Goal: Information Seeking & Learning: Learn about a topic

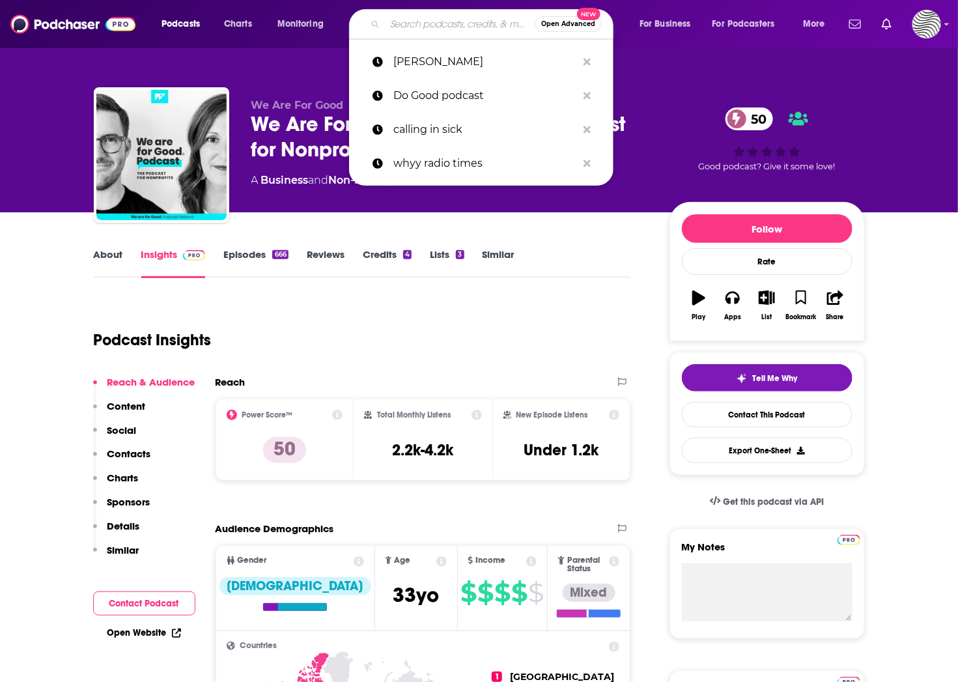
click at [403, 20] on input "Search podcasts, credits, & more..." at bounding box center [460, 24] width 150 height 21
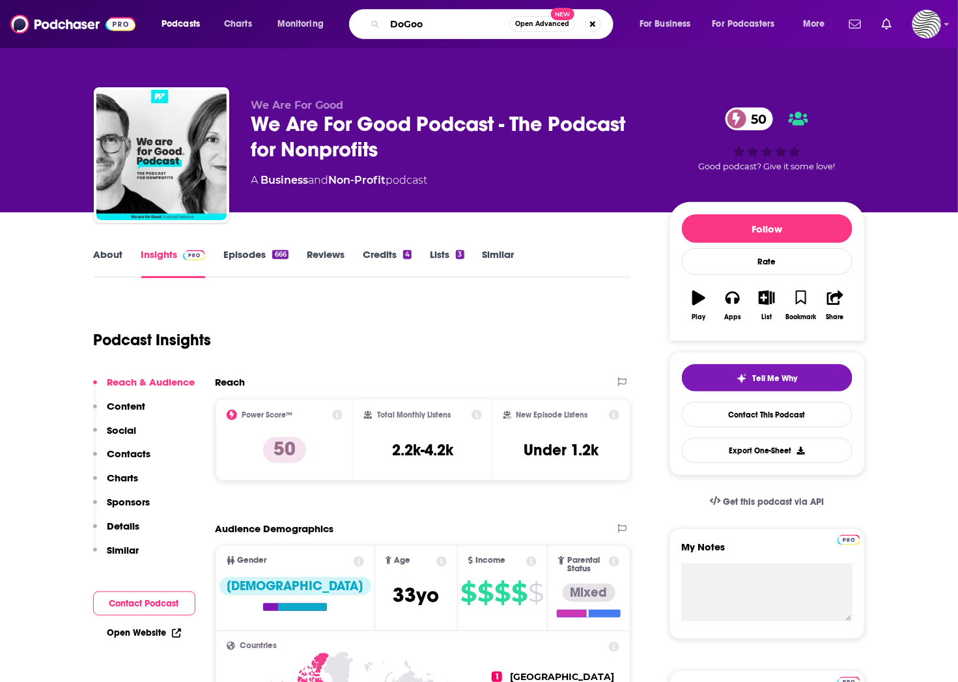
type input "DoGood"
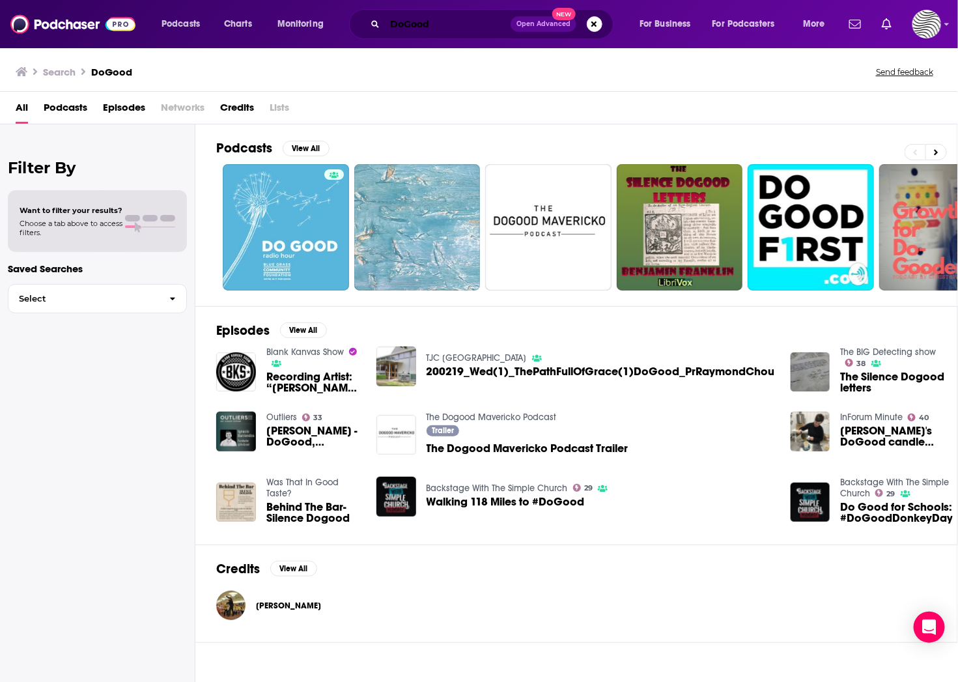
click at [429, 24] on input "DoGood" at bounding box center [448, 24] width 126 height 21
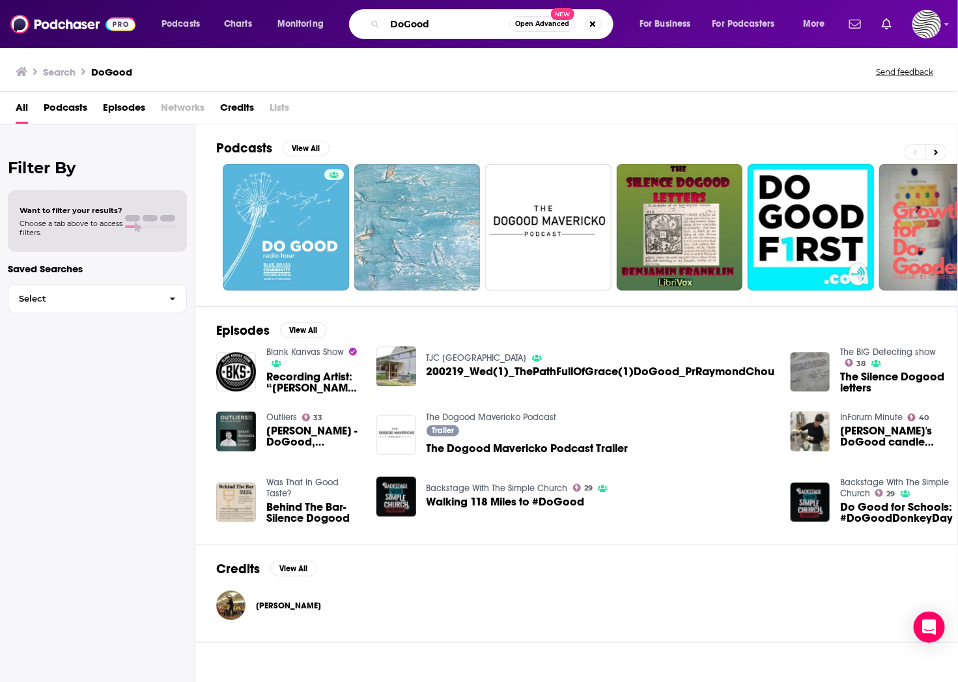
click at [429, 24] on input "DoGood" at bounding box center [447, 24] width 124 height 21
paste input "podcast"
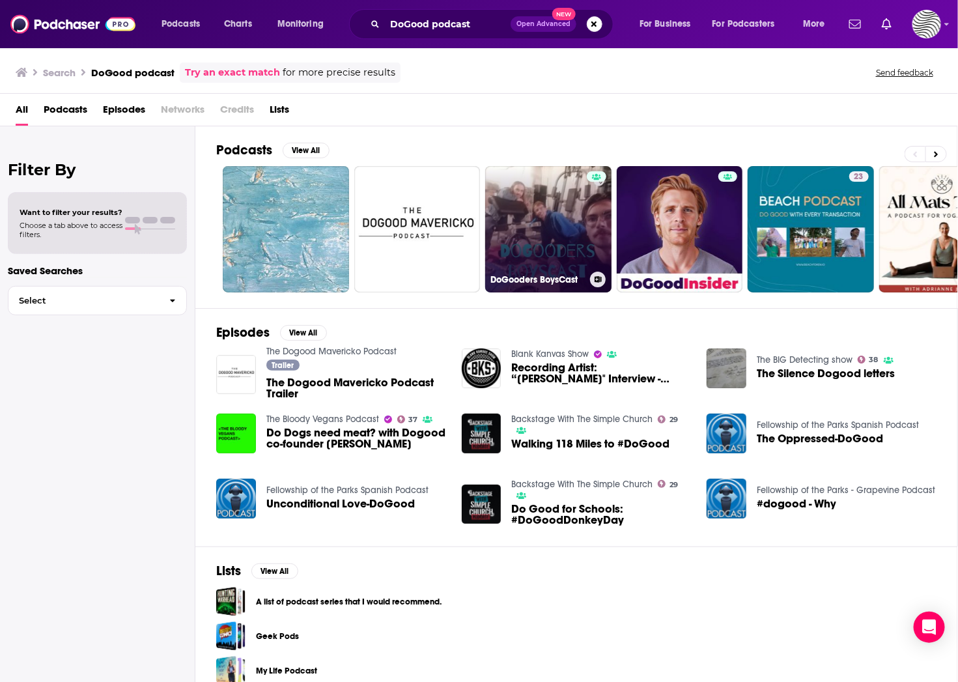
scroll to position [14, 0]
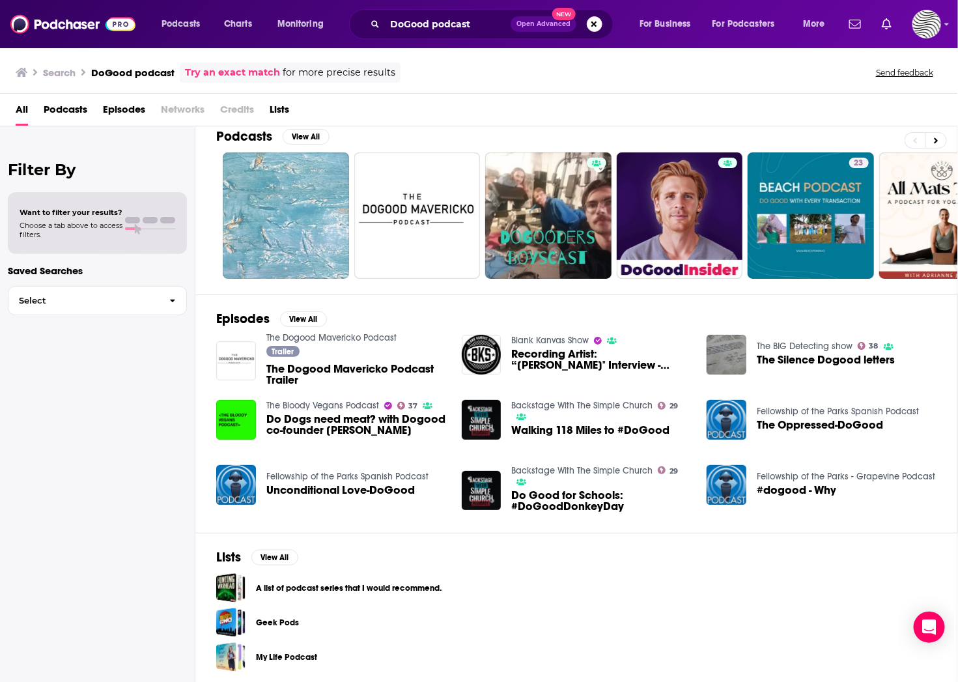
click at [59, 110] on span "Podcasts" at bounding box center [66, 112] width 44 height 27
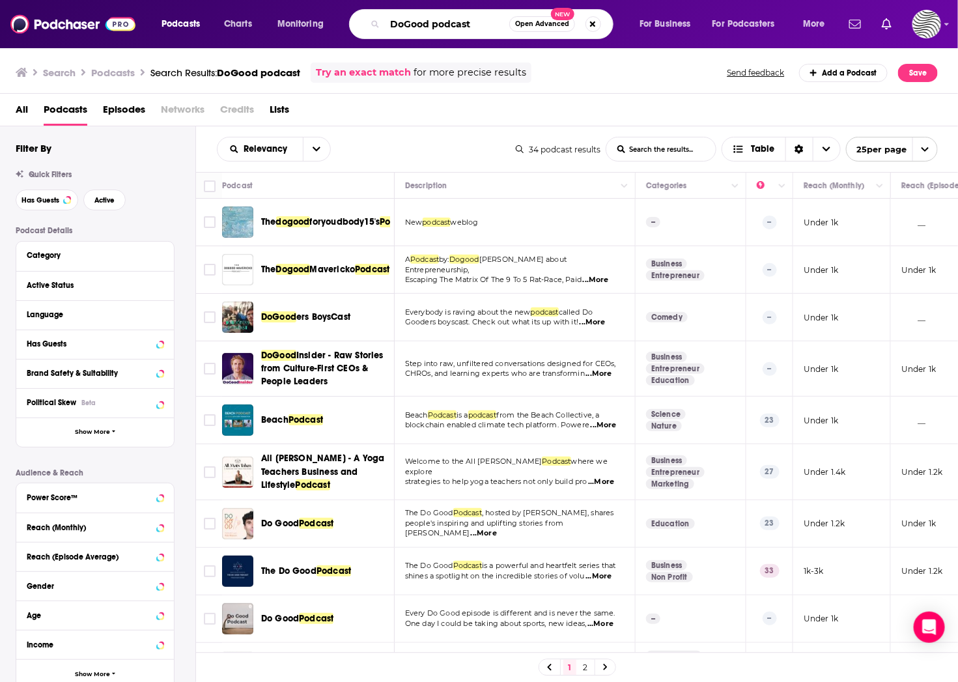
click at [442, 27] on input "DoGood podcast" at bounding box center [447, 24] width 124 height 21
click at [406, 27] on input "DoGood" at bounding box center [447, 24] width 124 height 21
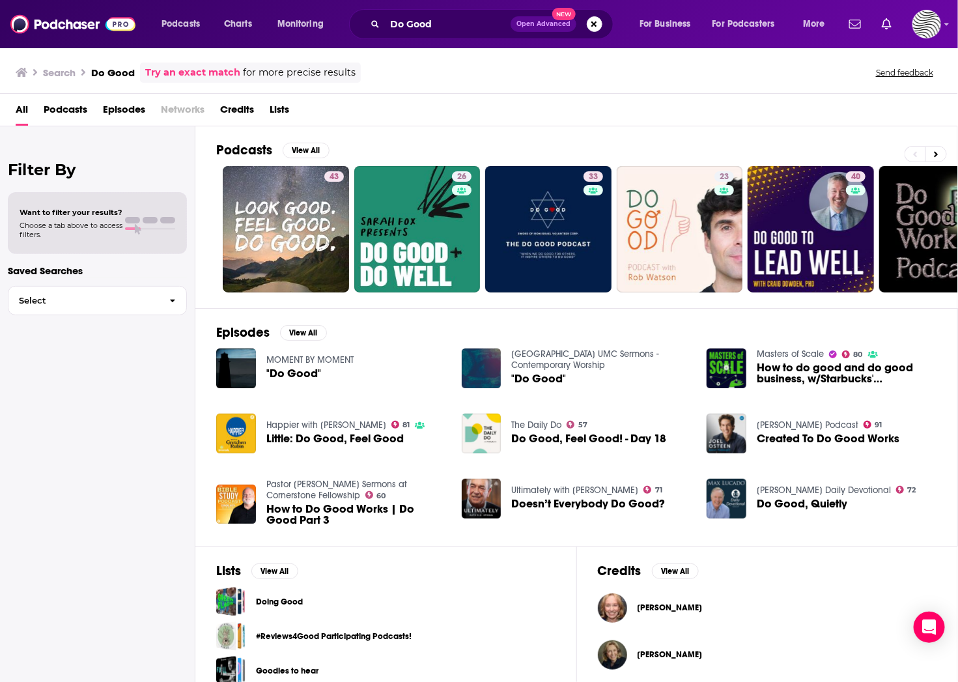
click at [119, 109] on span "Episodes" at bounding box center [124, 112] width 42 height 27
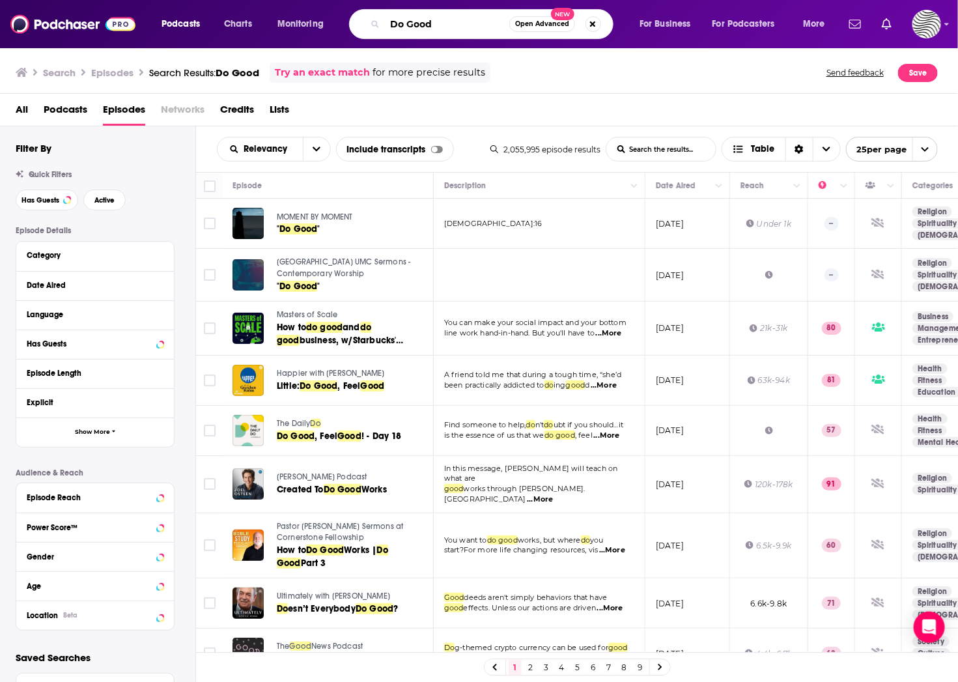
drag, startPoint x: 447, startPoint y: 30, endPoint x: 293, endPoint y: 5, distance: 155.8
click at [305, 11] on div "Podcasts Charts Monitoring Do Good Open Advanced New For Business For Podcaster…" at bounding box center [494, 24] width 685 height 30
paste input "[PERSON_NAME]"
type input "[PERSON_NAME]"
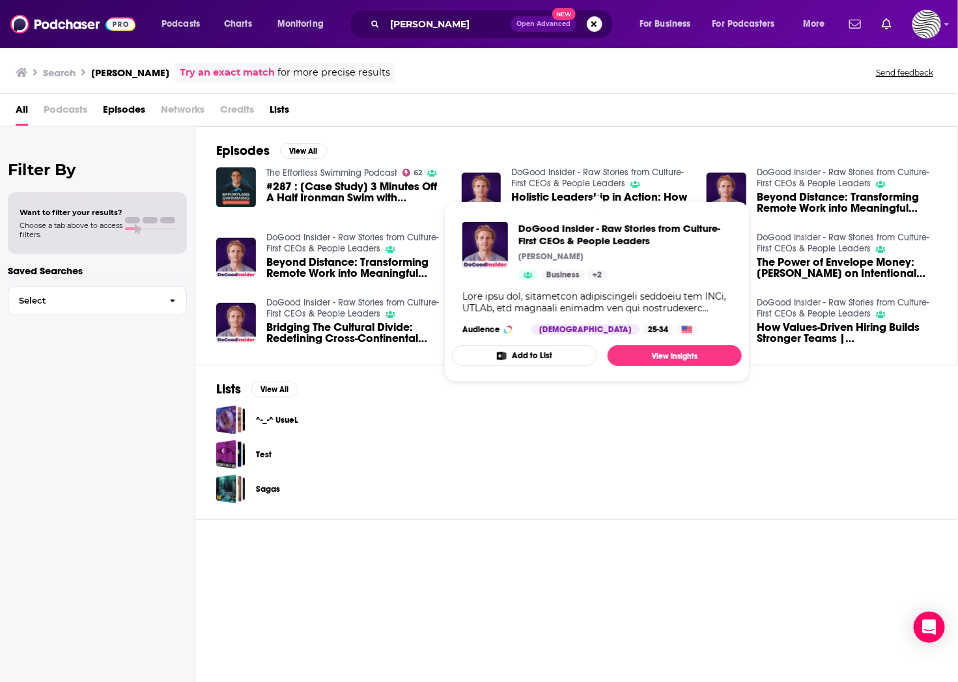
click at [526, 171] on link "DoGood Insider - Raw Stories from Culture-First CEOs & People Leaders" at bounding box center [597, 178] width 173 height 22
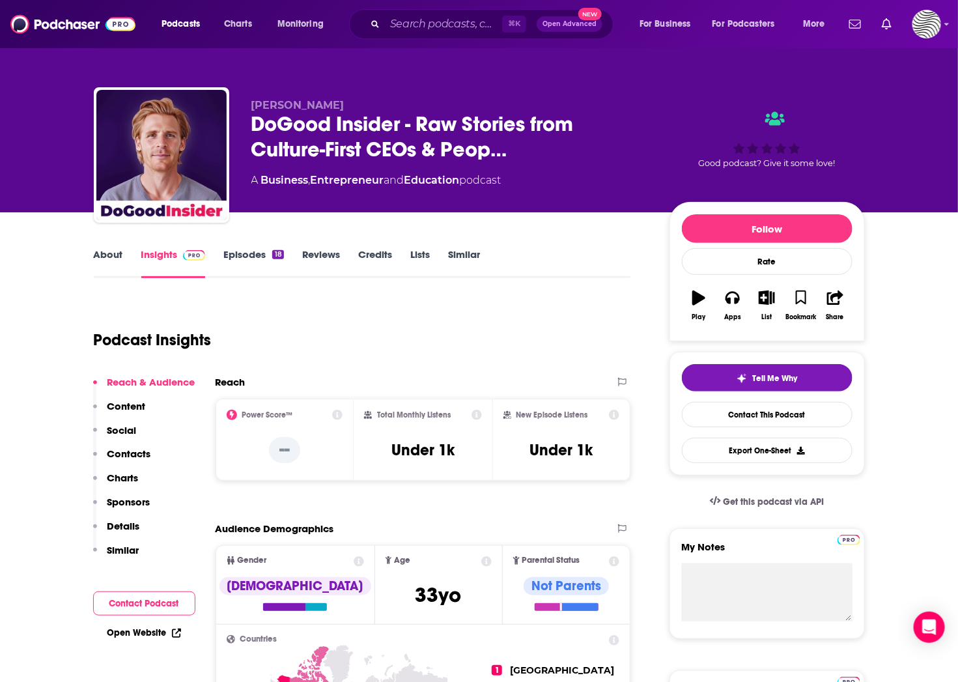
click at [281, 402] on div "Power Score™ --" at bounding box center [285, 440] width 139 height 82
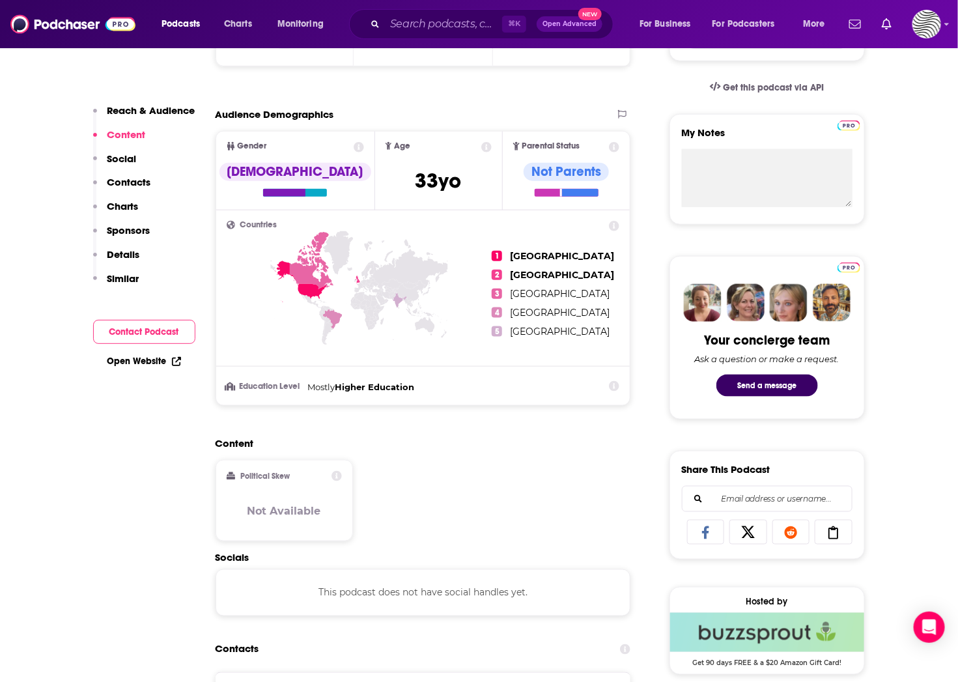
scroll to position [369, 0]
